Goal: Information Seeking & Learning: Find specific fact

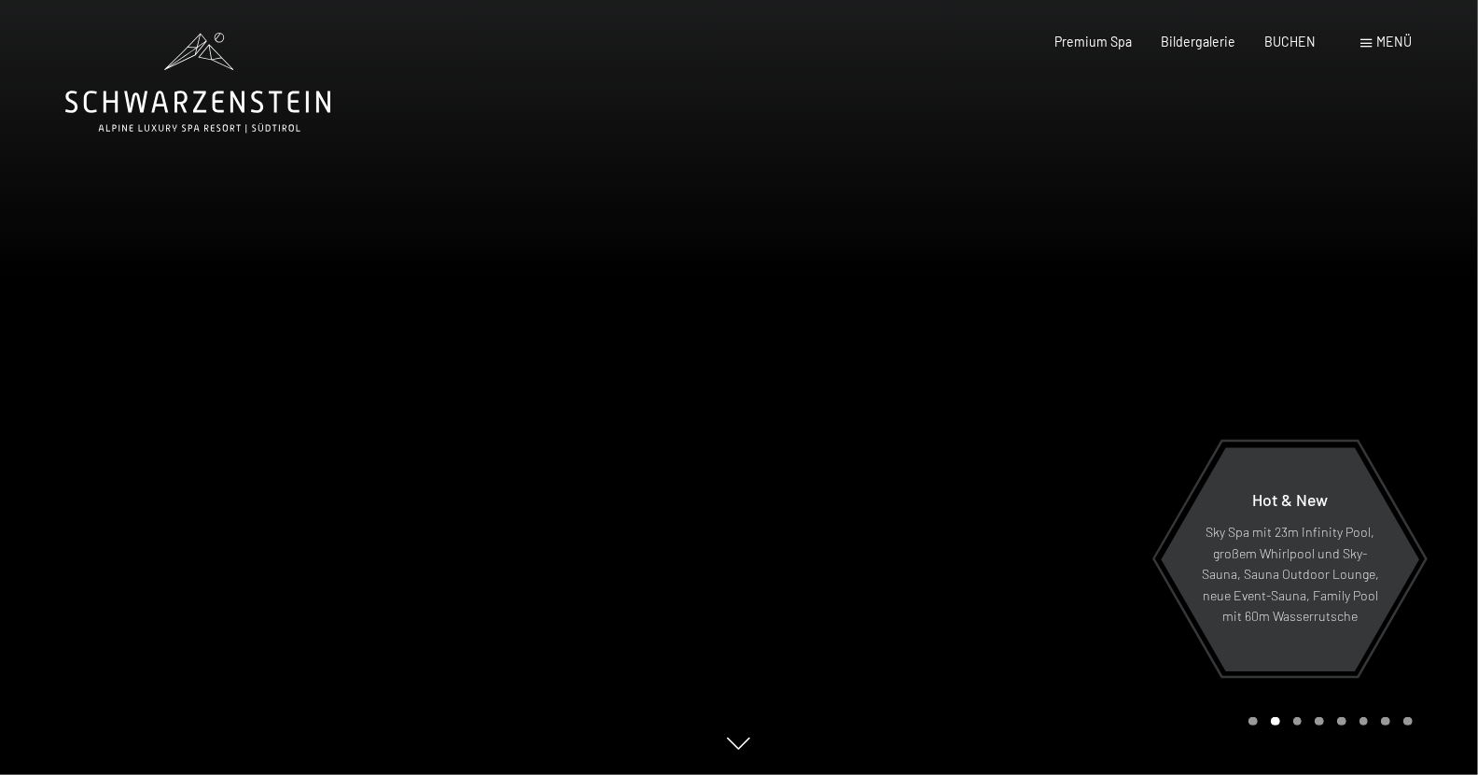
click at [1384, 43] on span "Menü" at bounding box center [1395, 42] width 35 height 16
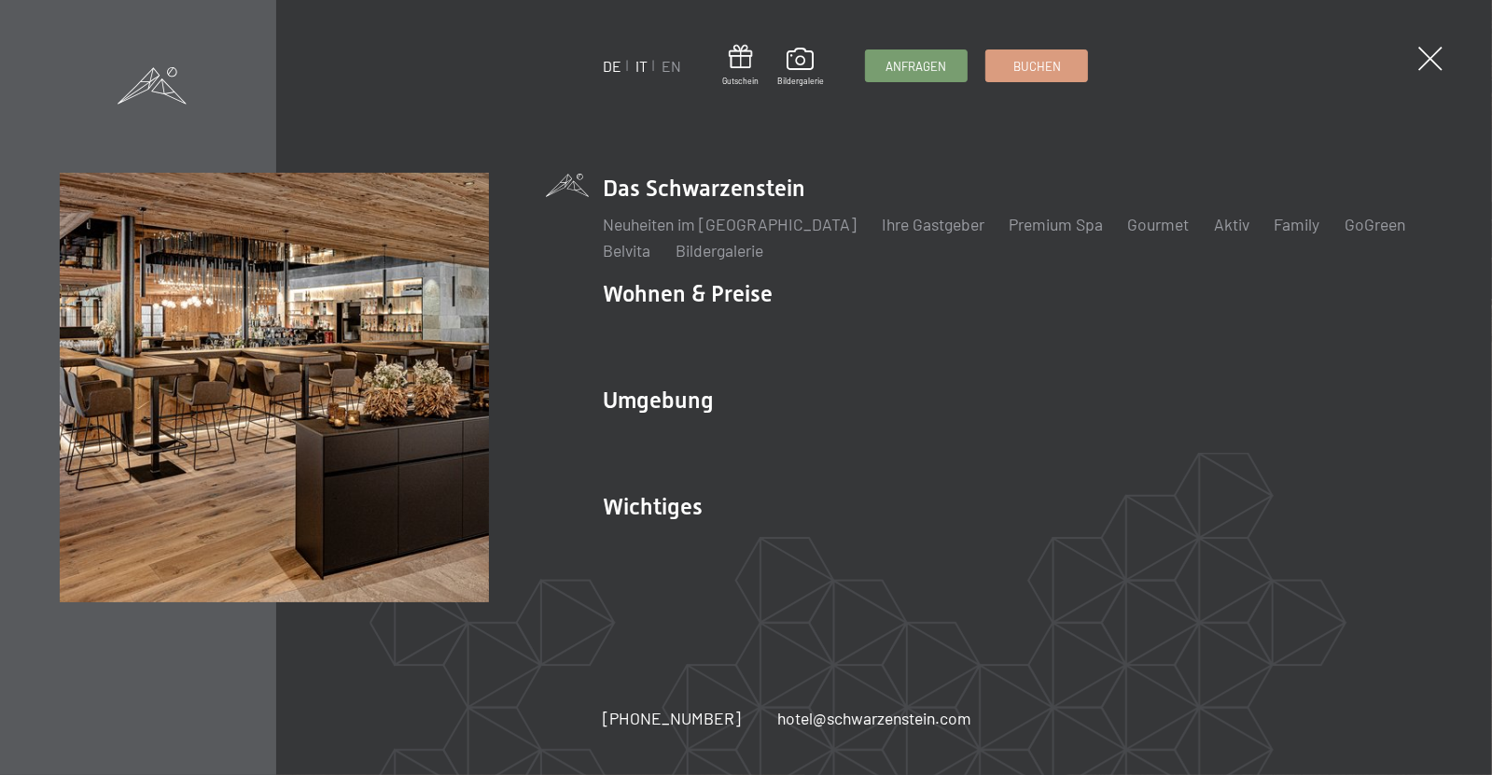
click at [642, 65] on link "IT" at bounding box center [642, 66] width 12 height 18
click at [641, 65] on link "IT" at bounding box center [642, 66] width 12 height 18
click at [647, 66] on link "IT" at bounding box center [642, 66] width 12 height 18
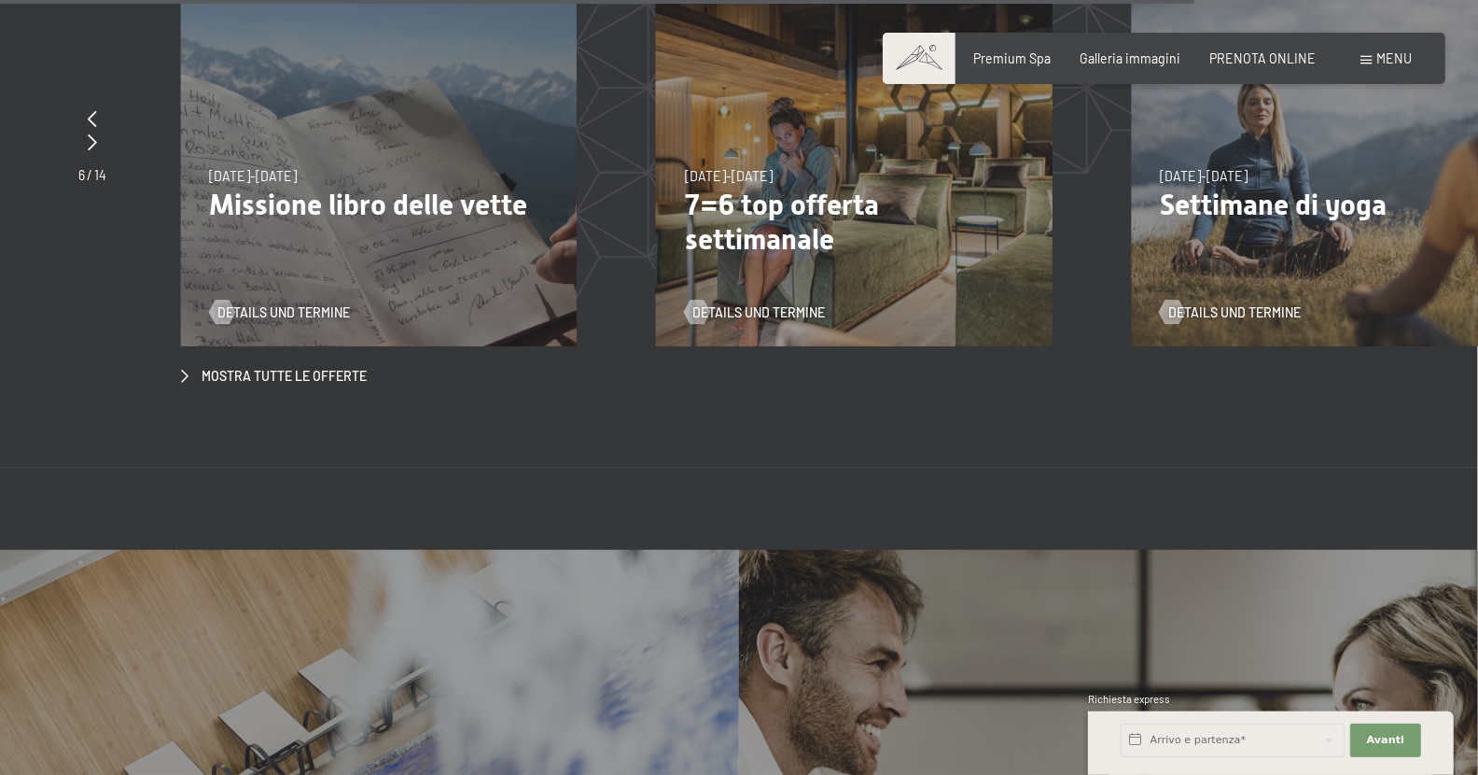
scroll to position [6533, 0]
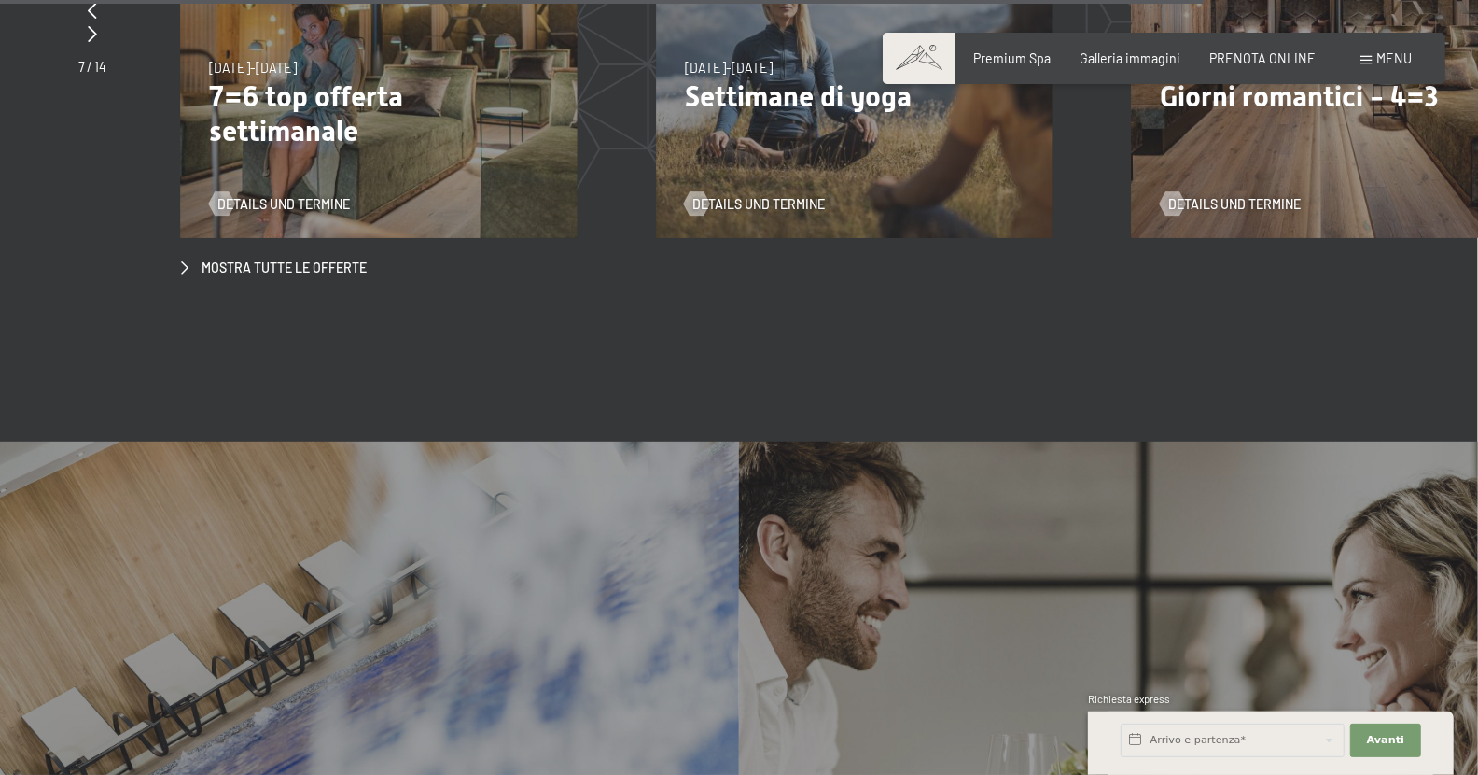
click at [1051, 651] on div "Offerte per intenditori Di più" at bounding box center [1108, 718] width 739 height 554
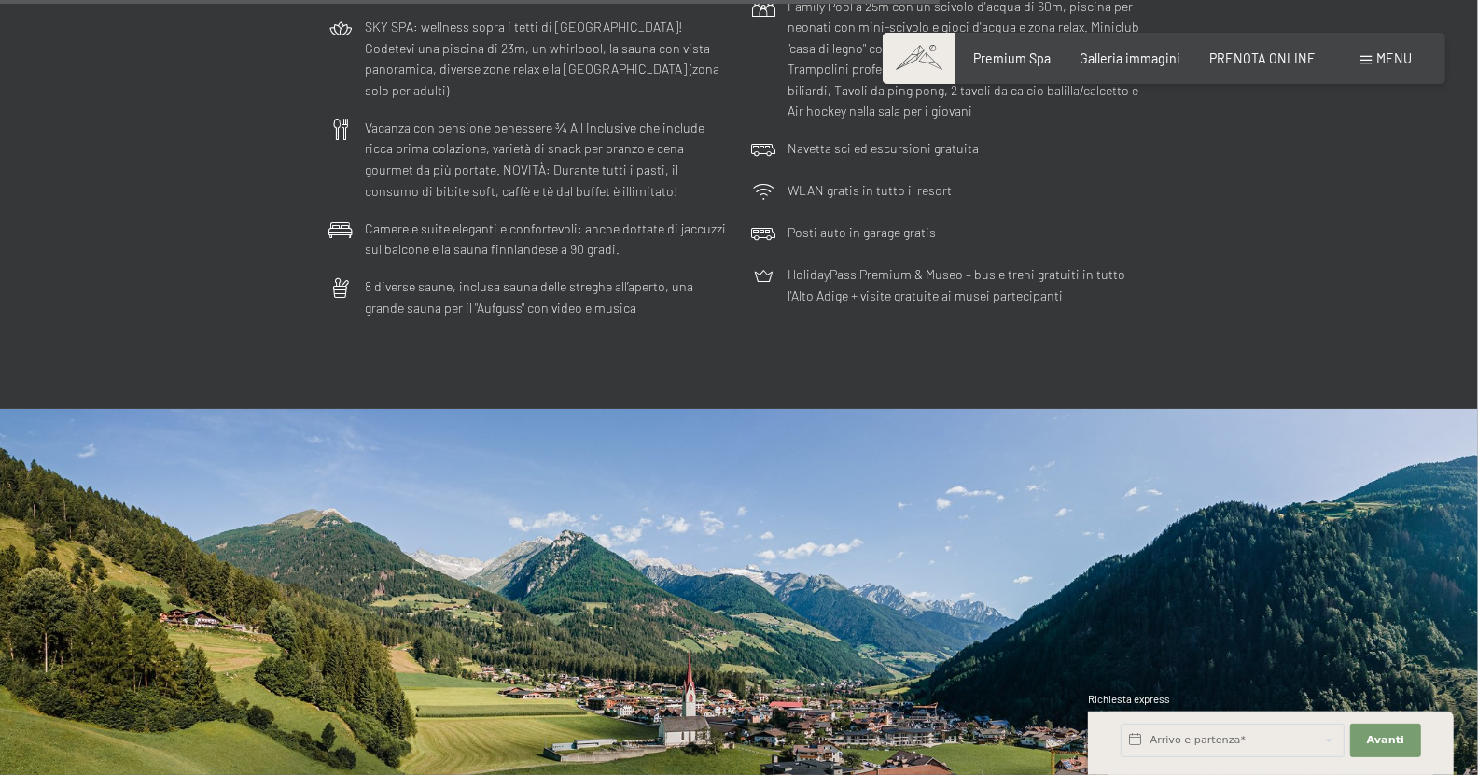
scroll to position [5039, 0]
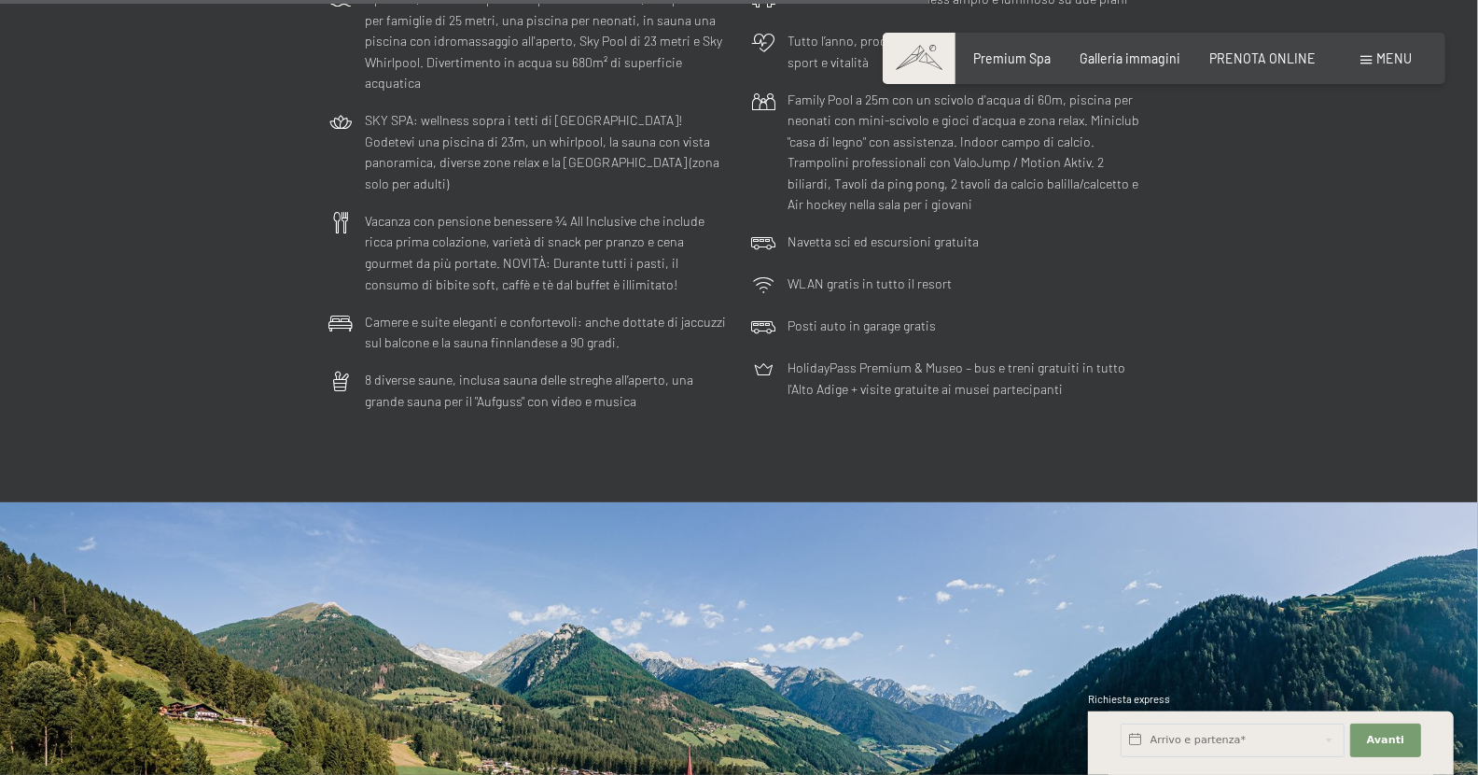
click at [1388, 59] on span "Menu" at bounding box center [1395, 58] width 35 height 16
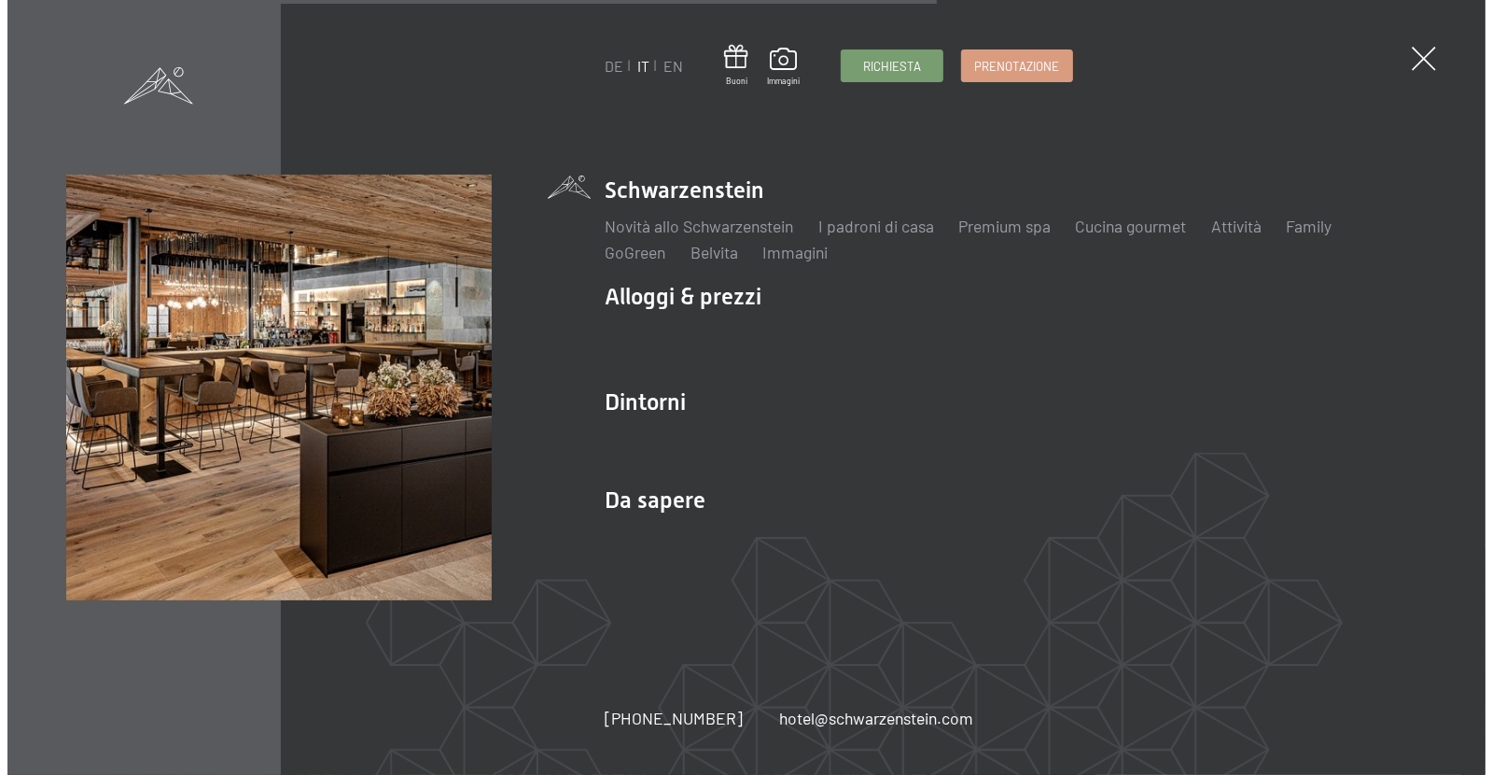
scroll to position [5069, 0]
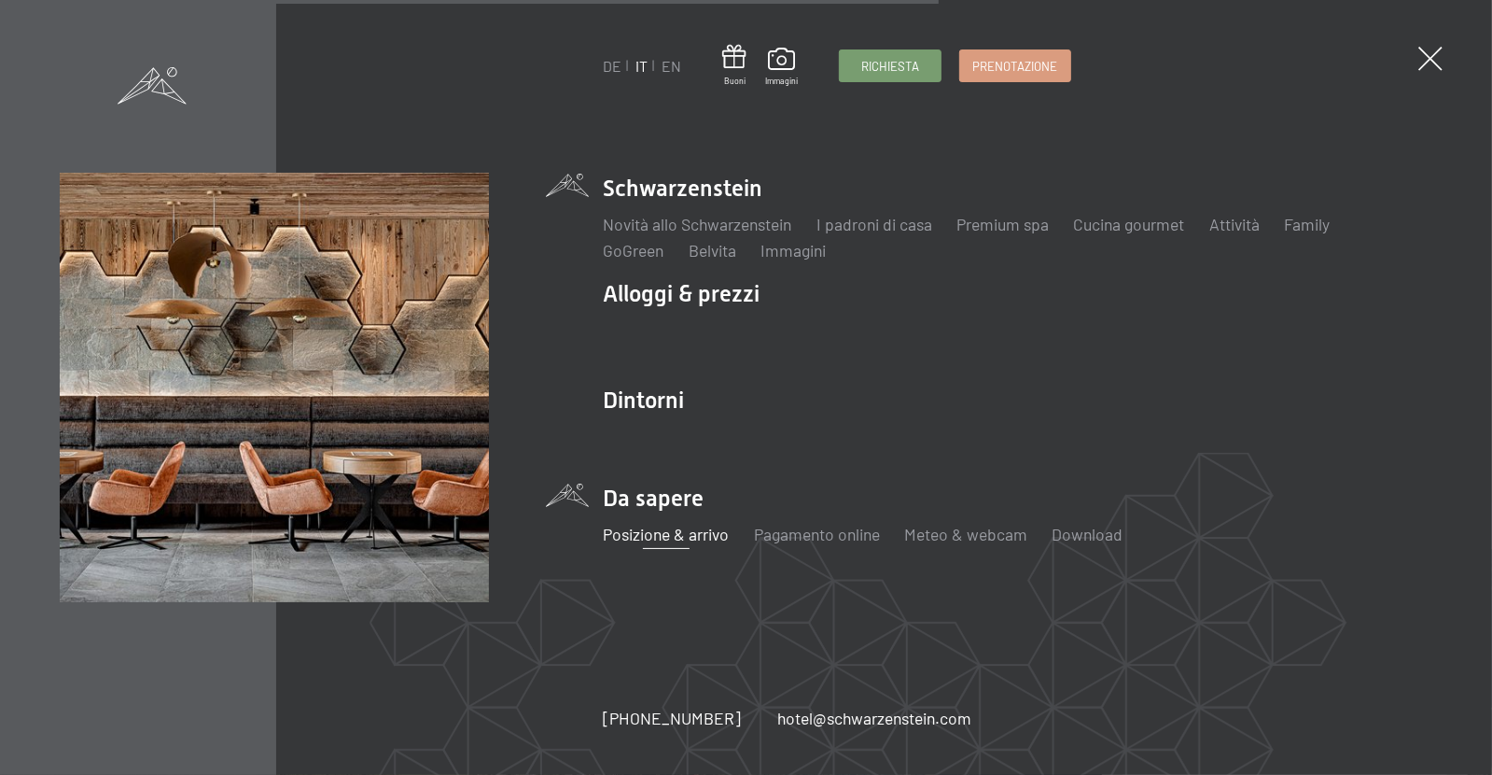
click at [677, 537] on link "Posizione & arrivo" at bounding box center [666, 534] width 126 height 21
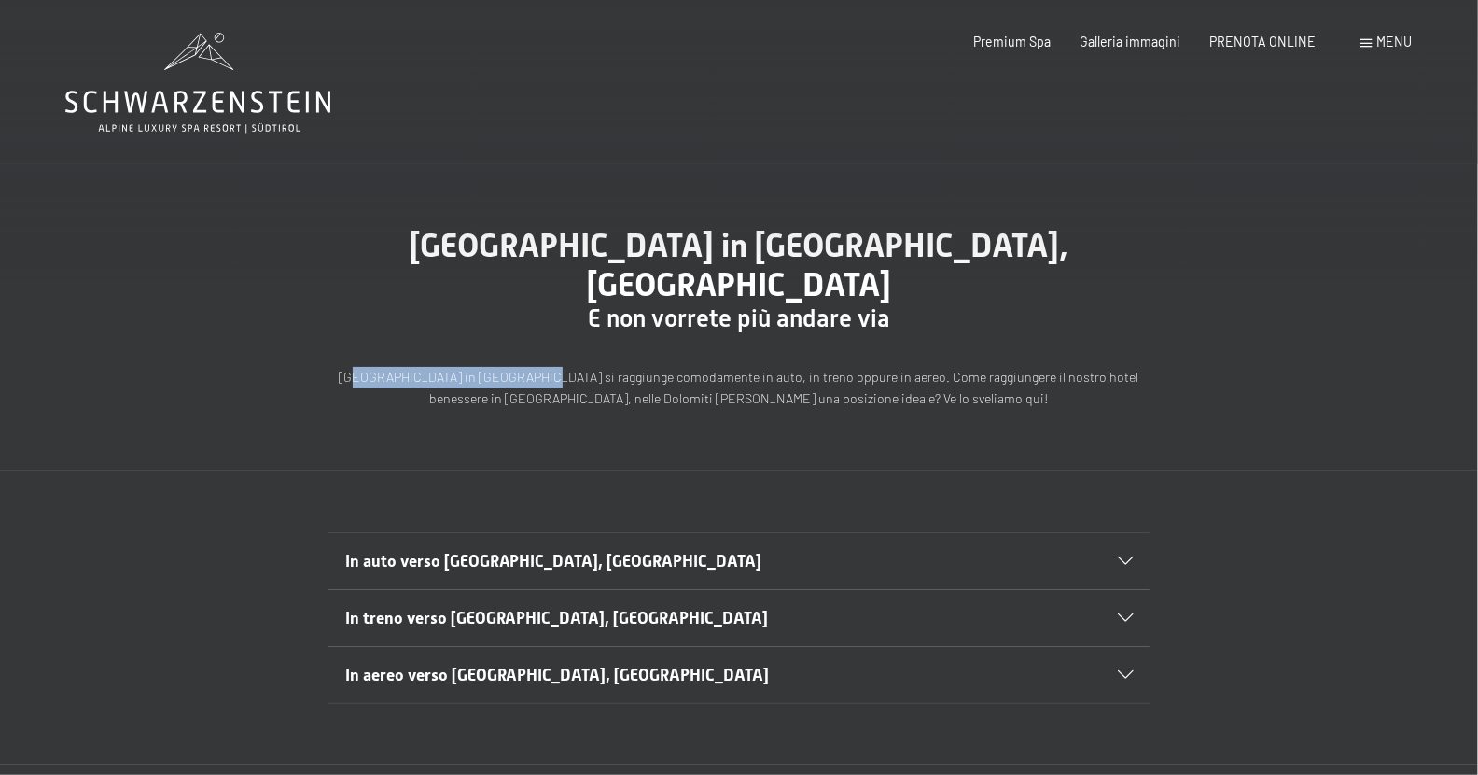
drag, startPoint x: 358, startPoint y: 342, endPoint x: 533, endPoint y: 336, distance: 174.6
click at [533, 367] on p "L’Hotel Schwarzenstein in Aurina si raggiunge comodamente in auto, in treno opp…" at bounding box center [739, 388] width 821 height 42
copy p "Hotel Schwarzenstein in Aurina"
